Goal: Ask a question

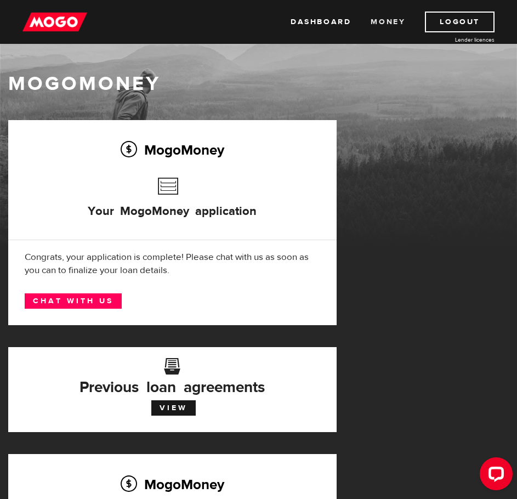
click at [375, 22] on link "Money" at bounding box center [387, 22] width 35 height 21
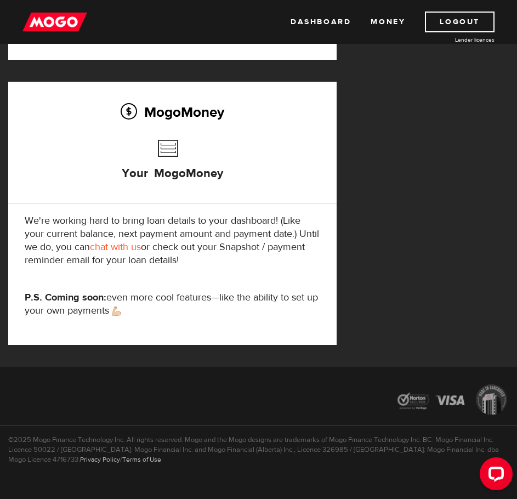
scroll to position [391, 0]
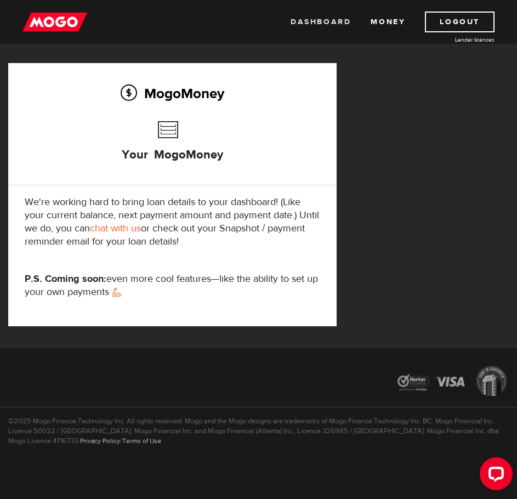
click at [335, 21] on link "Dashboard" at bounding box center [320, 22] width 60 height 21
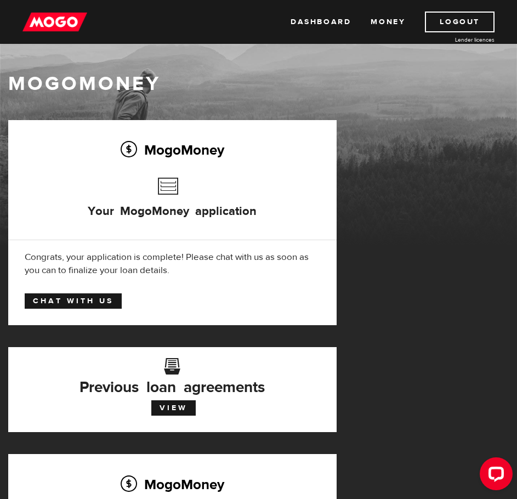
click at [53, 299] on link "Chat with us" at bounding box center [73, 300] width 97 height 15
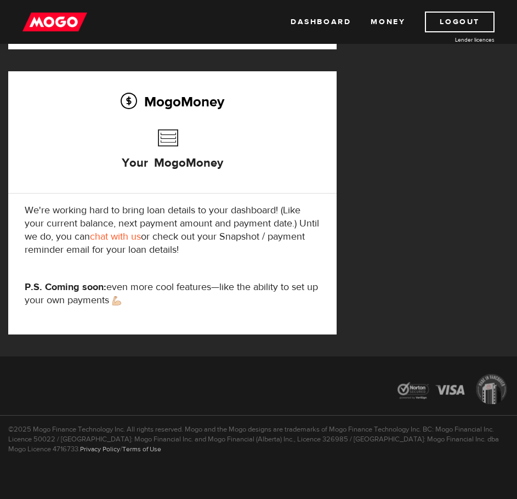
scroll to position [383, 0]
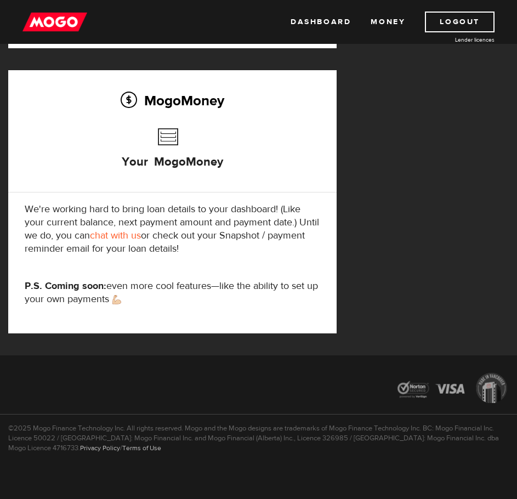
click at [146, 481] on div "©2025 Mogo Finance Technology Inc. All rights reserved. Mogo and the Mogo desig…" at bounding box center [258, 455] width 517 height 83
